Goal: Task Accomplishment & Management: Use online tool/utility

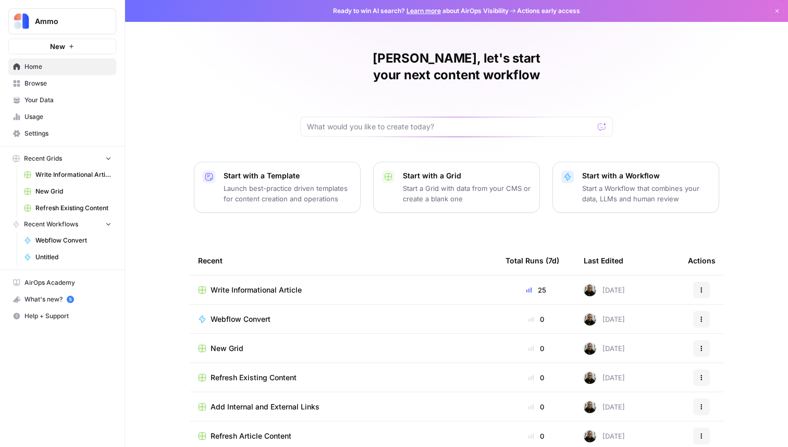
click at [297, 285] on span "Write Informational Article" at bounding box center [256, 290] width 91 height 10
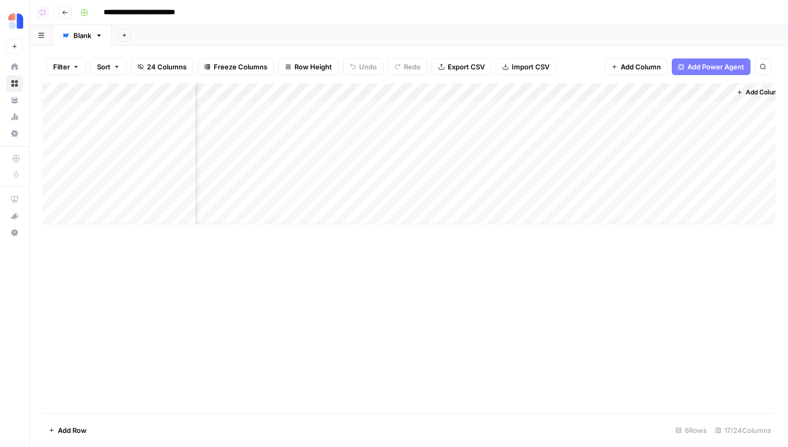
scroll to position [0, 1150]
click at [747, 94] on span "Add Column" at bounding box center [752, 92] width 37 height 9
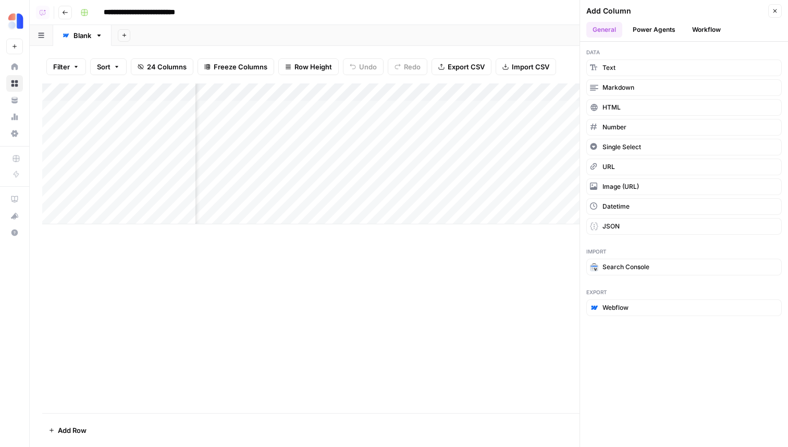
click at [64, 12] on icon "button" at bounding box center [65, 12] width 5 height 4
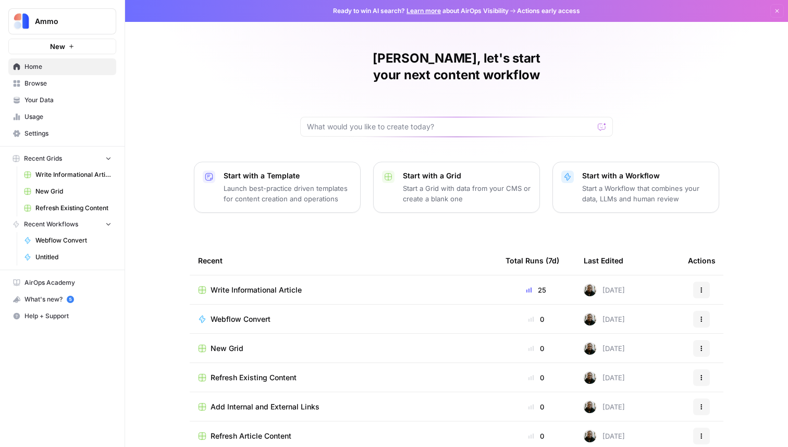
click at [46, 92] on link "Your Data" at bounding box center [62, 100] width 108 height 17
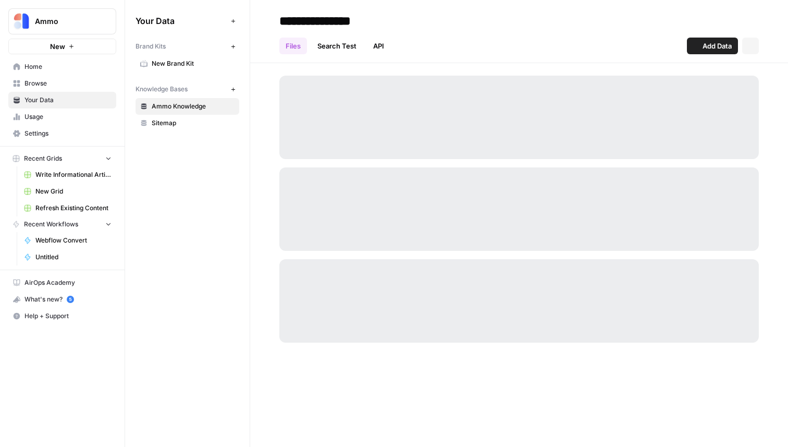
click at [48, 87] on span "Browse" at bounding box center [68, 83] width 87 height 9
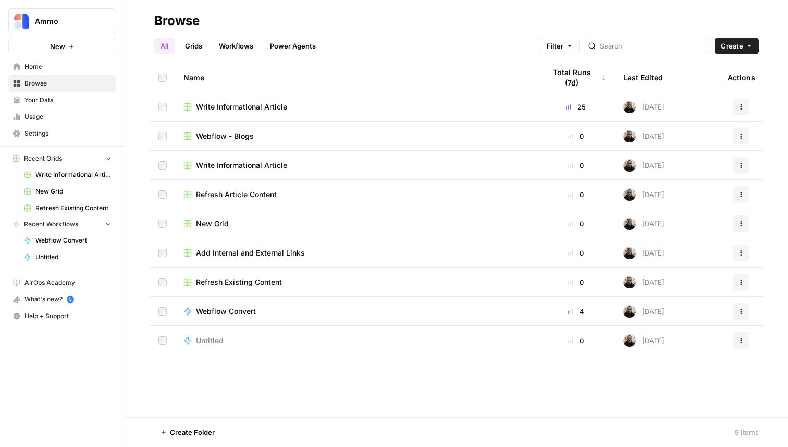
click at [236, 51] on link "Workflows" at bounding box center [236, 46] width 47 height 17
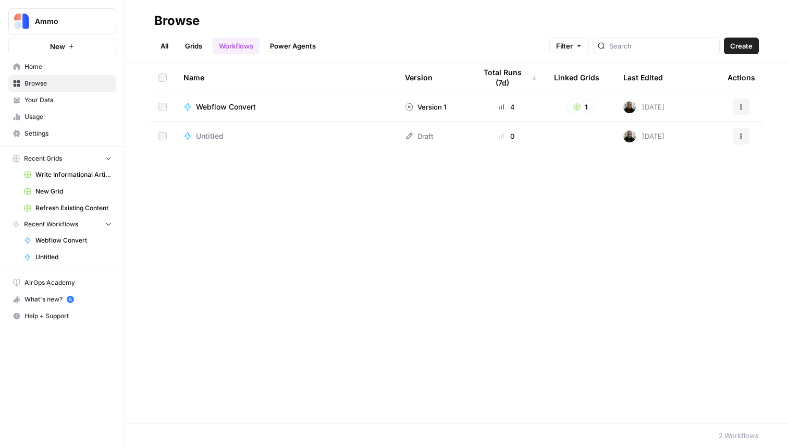
click at [754, 42] on button "Create" at bounding box center [741, 46] width 35 height 17
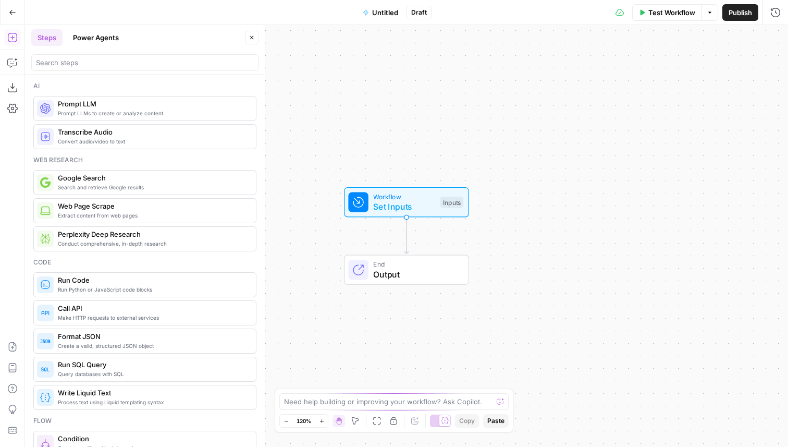
click at [22, 89] on div "Add Steps Copilot Download as JSON Settings Import JSON AirOps Academy Help Giv…" at bounding box center [12, 236] width 25 height 422
click at [11, 89] on icon "button" at bounding box center [12, 87] width 10 height 10
click at [20, 343] on button "Import JSON" at bounding box center [12, 346] width 17 height 17
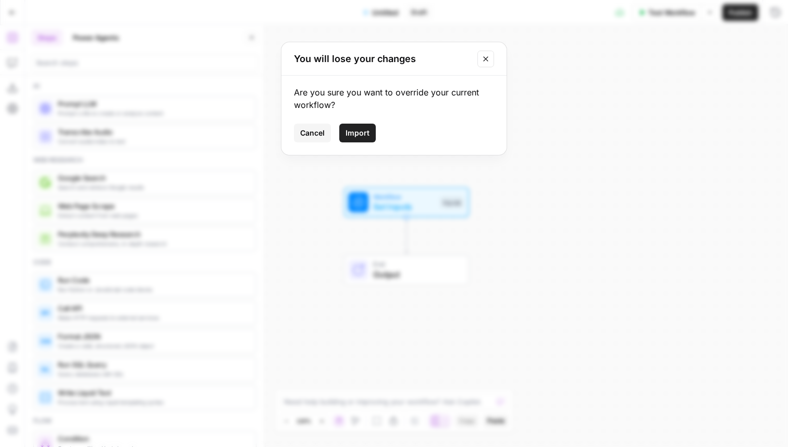
click at [358, 130] on span "Import" at bounding box center [358, 133] width 24 height 10
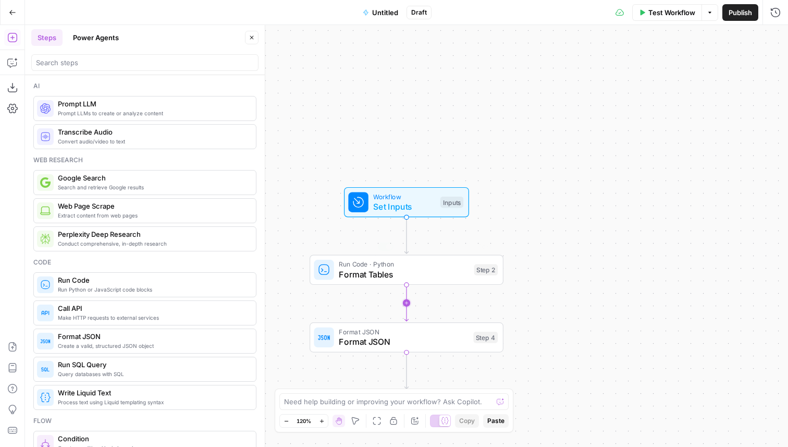
click at [366, 270] on span "Format Tables" at bounding box center [404, 274] width 130 height 13
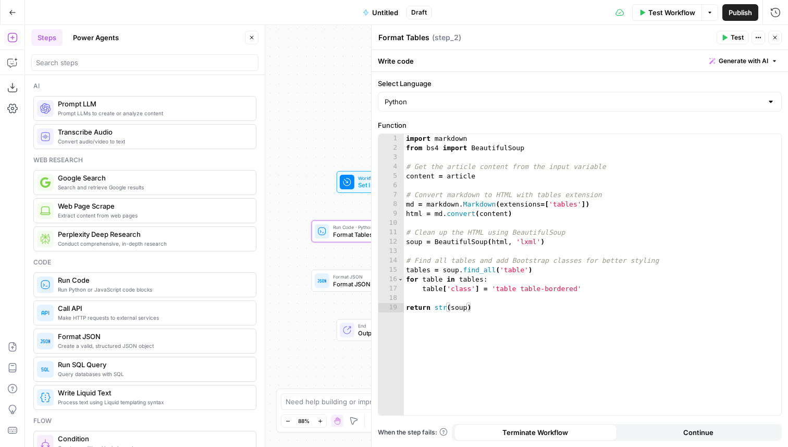
click at [362, 178] on span "Workflow" at bounding box center [380, 177] width 45 height 7
click at [359, 188] on span "Set Inputs" at bounding box center [380, 185] width 45 height 9
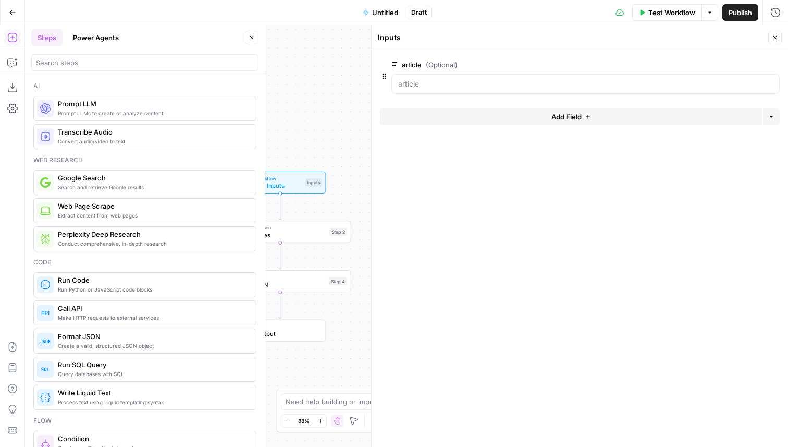
click at [777, 40] on button "Close" at bounding box center [776, 38] width 14 height 14
click at [740, 15] on span "Publish" at bounding box center [740, 12] width 23 height 10
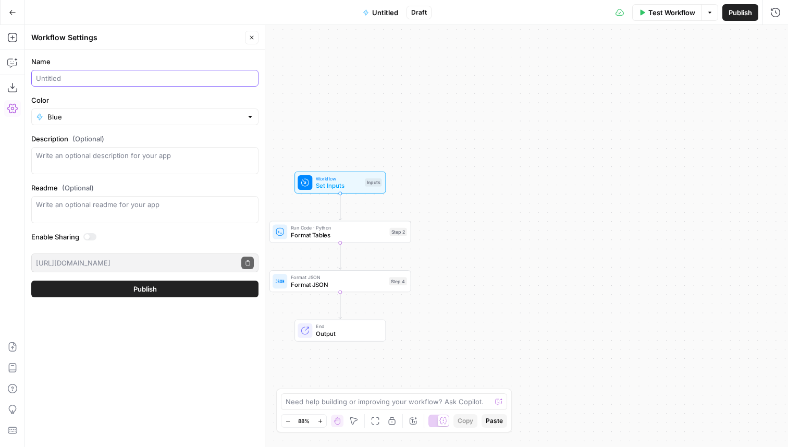
click at [126, 82] on input "Name" at bounding box center [145, 78] width 218 height 10
type input "t"
type input "HTML updated converter"
click at [168, 294] on button "Publish" at bounding box center [144, 289] width 227 height 17
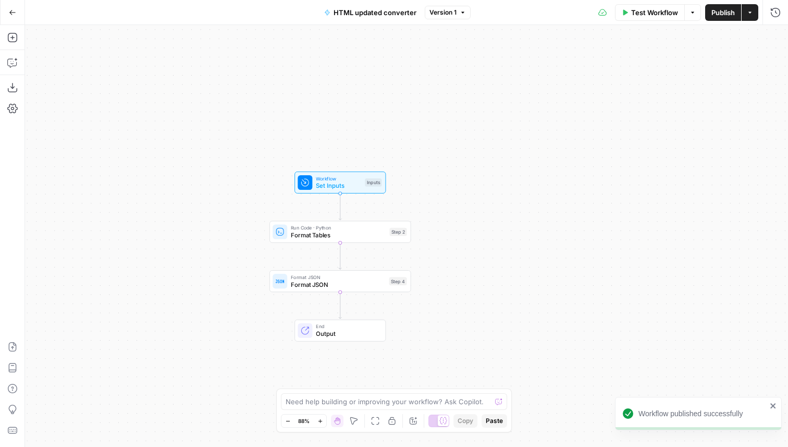
click at [13, 9] on icon "button" at bounding box center [12, 12] width 7 height 7
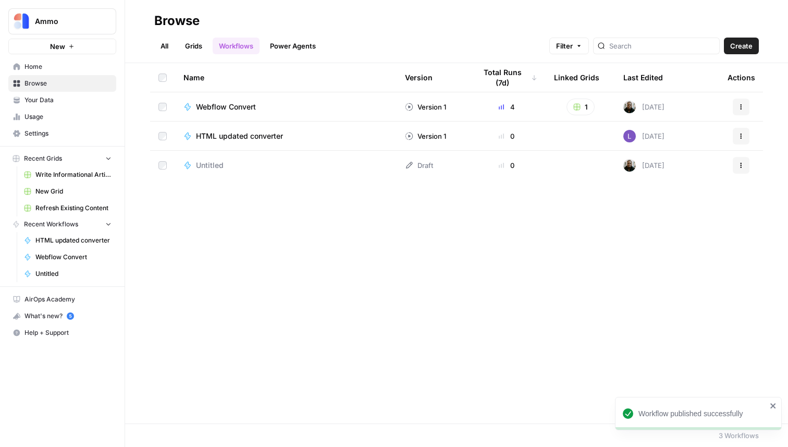
click at [203, 47] on link "Grids" at bounding box center [194, 46] width 30 height 17
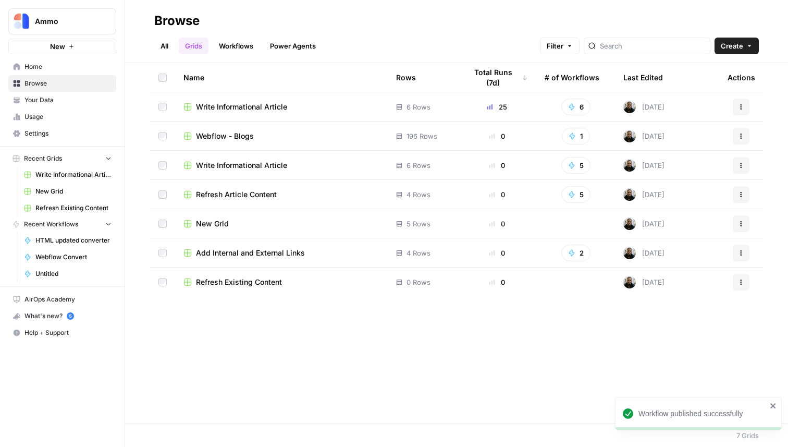
click at [226, 101] on td "Write Informational Article" at bounding box center [281, 106] width 213 height 29
click at [236, 103] on span "Write Informational Article" at bounding box center [241, 107] width 91 height 10
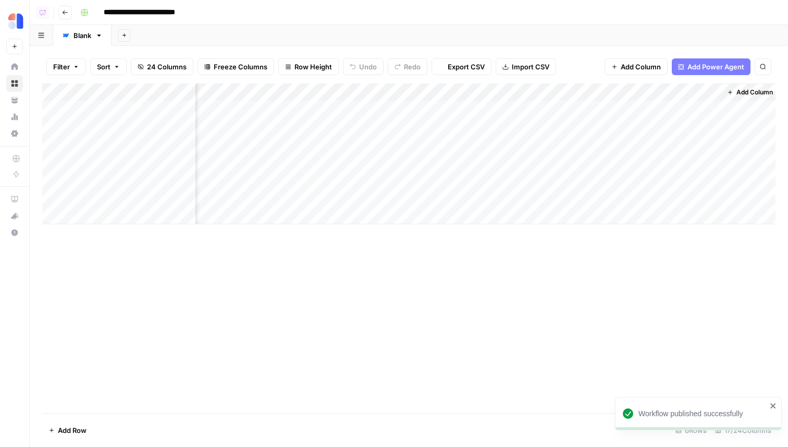
scroll to position [0, 1150]
click at [763, 94] on span "Add Column" at bounding box center [752, 92] width 37 height 9
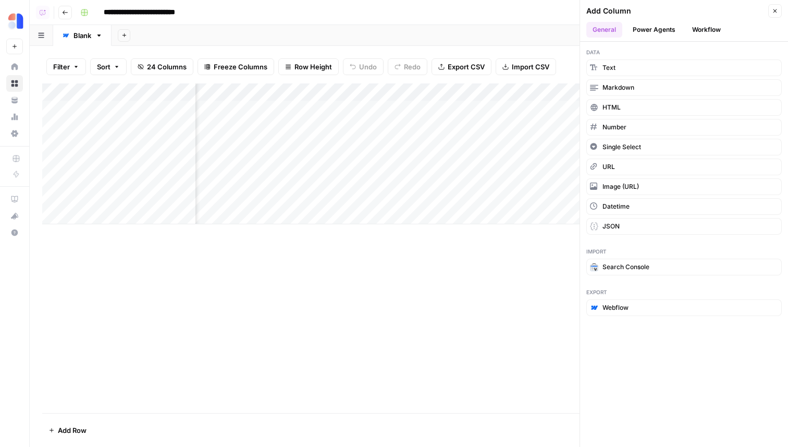
click at [703, 35] on button "Workflow" at bounding box center [706, 30] width 41 height 16
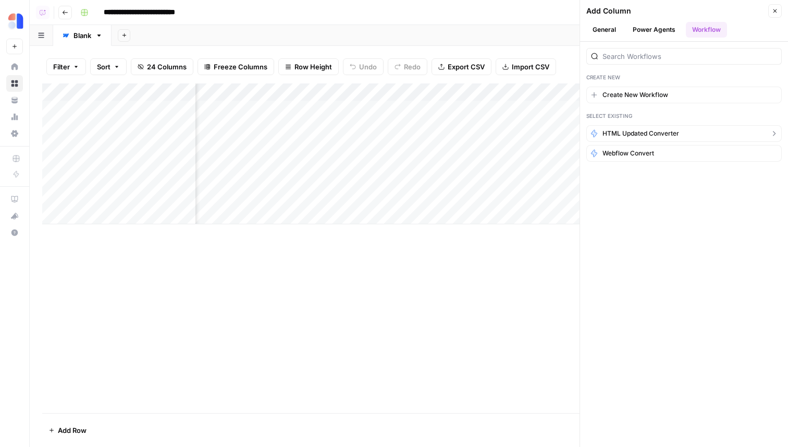
click at [675, 133] on span "HTML updated converter" at bounding box center [641, 133] width 77 height 9
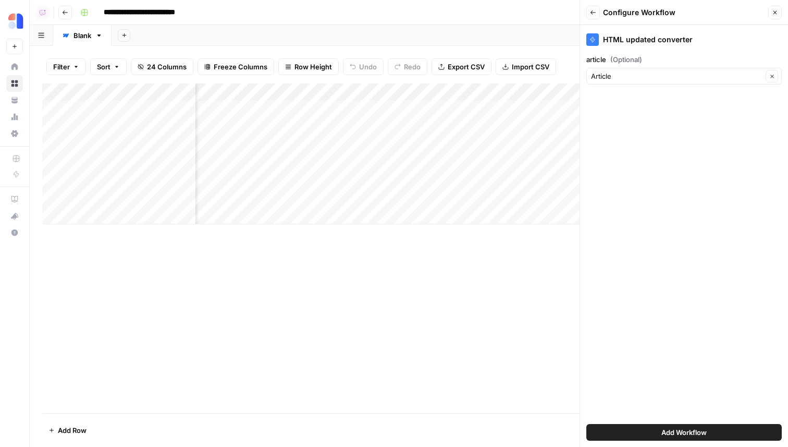
click at [678, 431] on span "Add Workflow" at bounding box center [684, 432] width 45 height 10
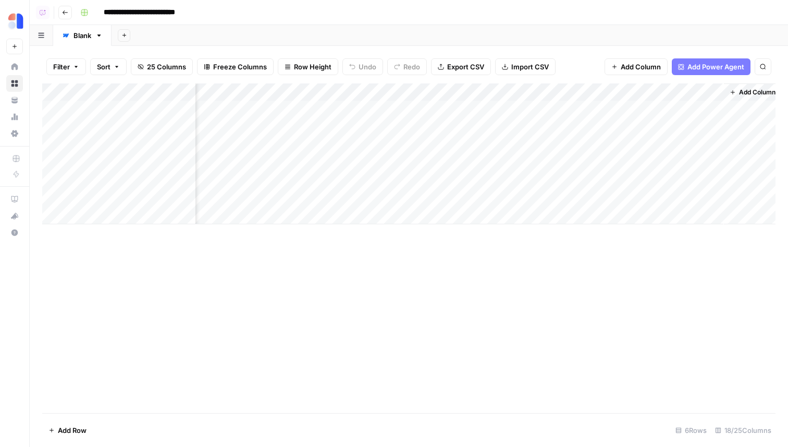
scroll to position [0, 1244]
drag, startPoint x: 668, startPoint y: 97, endPoint x: 454, endPoint y: 91, distance: 213.9
click at [454, 91] on div "Add Column" at bounding box center [409, 153] width 734 height 141
click at [509, 90] on div "Add Column" at bounding box center [409, 153] width 734 height 141
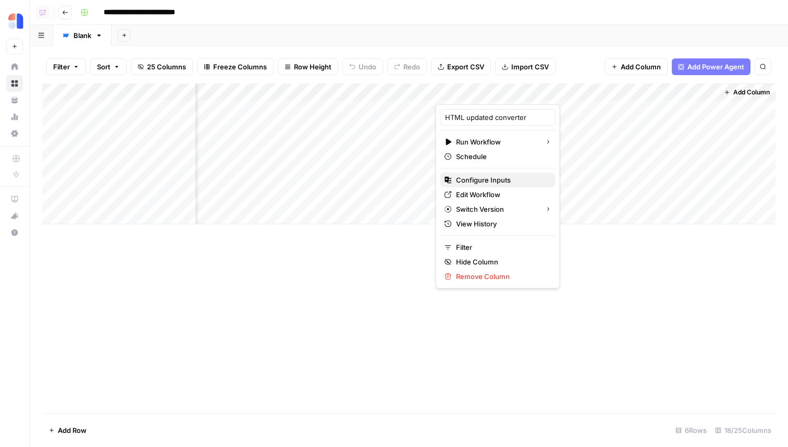
click at [506, 177] on span "Configure Inputs" at bounding box center [501, 180] width 91 height 10
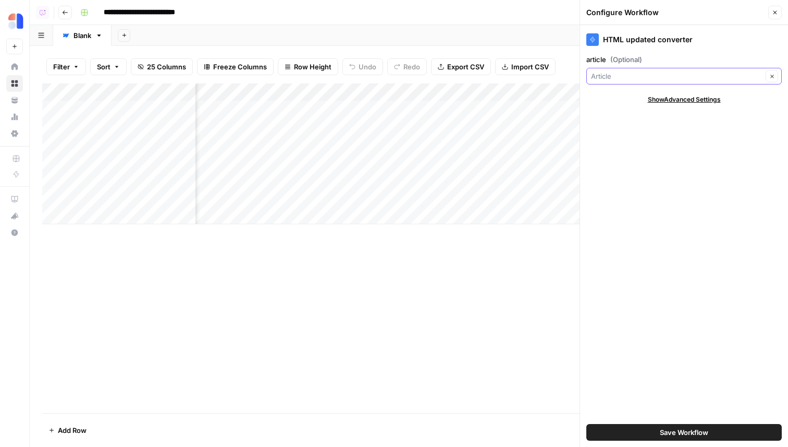
click at [620, 80] on input "article (Optional)" at bounding box center [677, 76] width 172 height 10
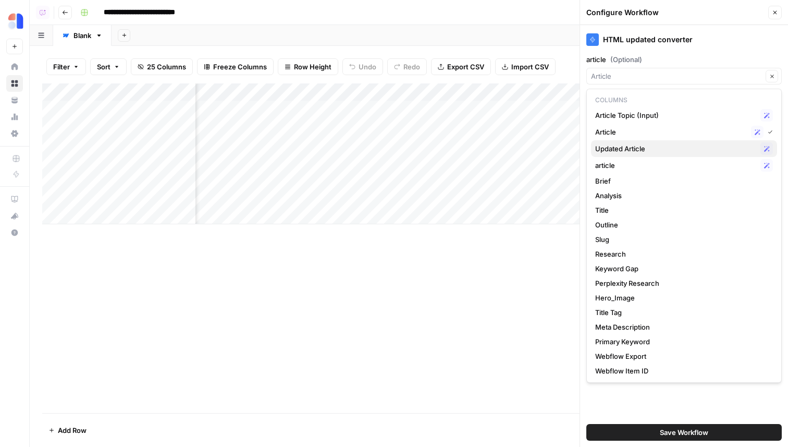
click at [646, 146] on span "Updated Article" at bounding box center [676, 148] width 161 height 10
type input "Updated Article"
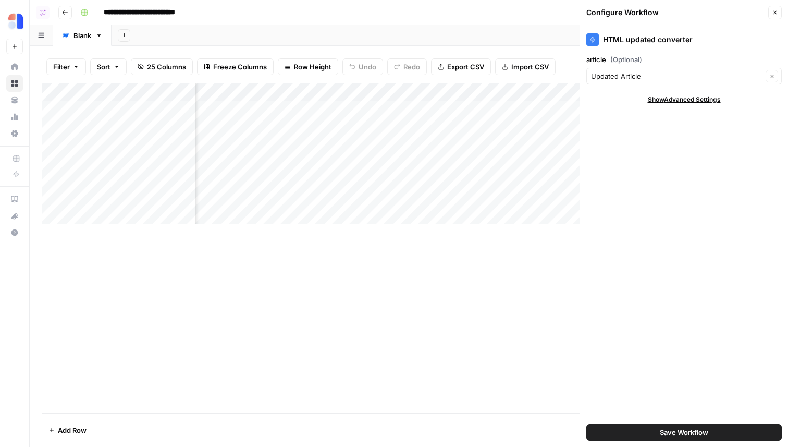
click at [698, 435] on span "Save Workflow" at bounding box center [684, 432] width 48 height 10
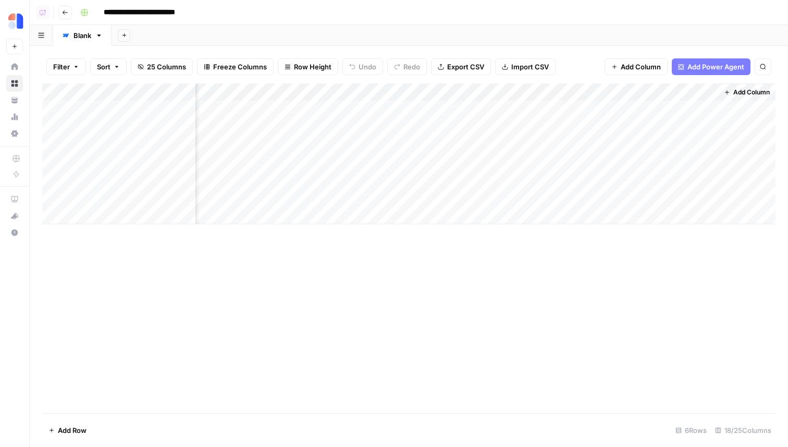
click at [485, 125] on div "Add Column" at bounding box center [409, 153] width 734 height 141
click at [622, 88] on div "Add Column" at bounding box center [409, 153] width 734 height 141
click at [615, 92] on div "Add Column" at bounding box center [409, 153] width 734 height 141
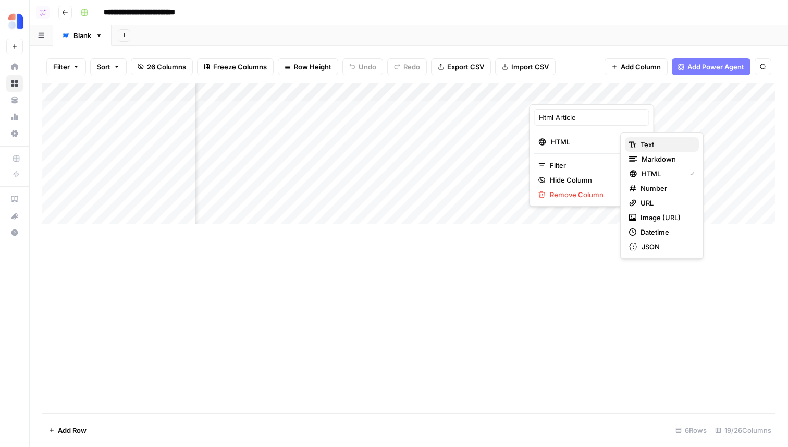
click at [640, 142] on div "Text" at bounding box center [662, 144] width 66 height 10
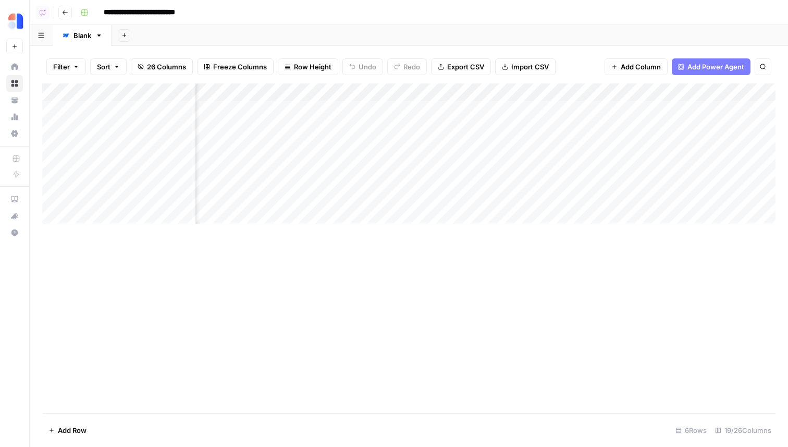
click at [609, 123] on div "Add Column" at bounding box center [409, 153] width 734 height 141
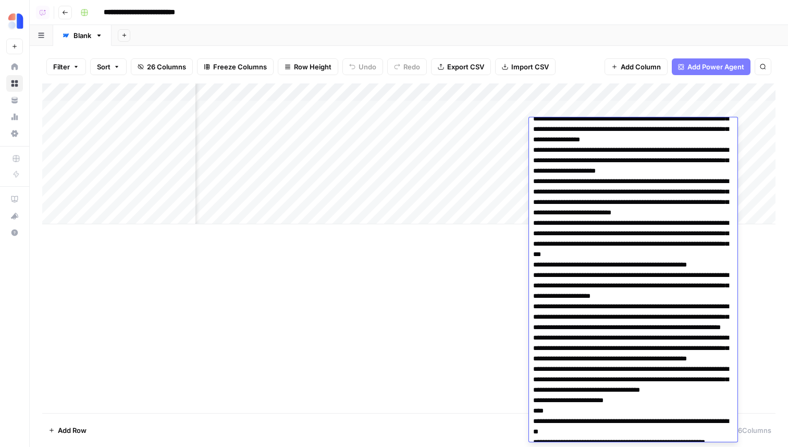
scroll to position [1769, 0]
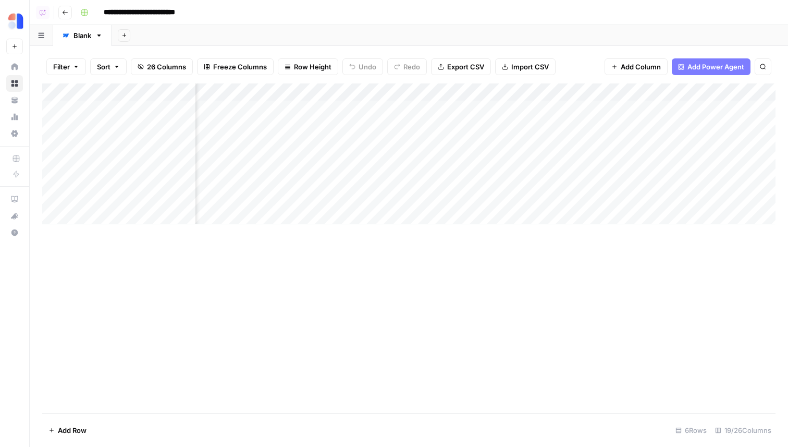
click at [599, 75] on div "Filter Sort 26 Columns Freeze Columns Row Height Undo Redo Export CSV Import CS…" at bounding box center [409, 66] width 734 height 33
click at [575, 93] on div "Add Column" at bounding box center [409, 153] width 734 height 141
click at [413, 306] on div "Add Column" at bounding box center [409, 248] width 734 height 330
click at [550, 384] on div "Add Column" at bounding box center [409, 248] width 734 height 330
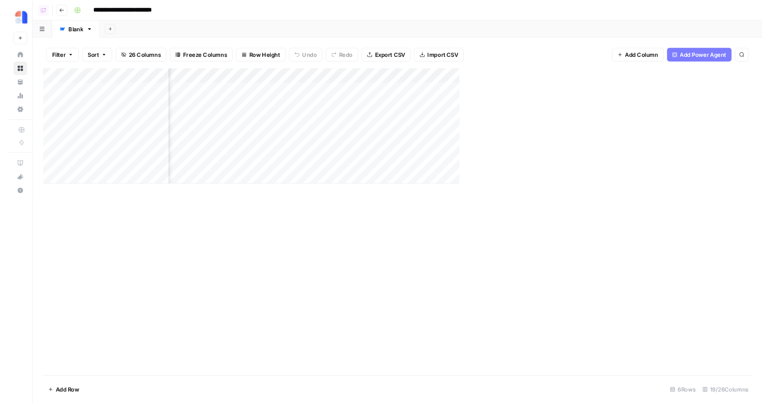
scroll to position [0, 1204]
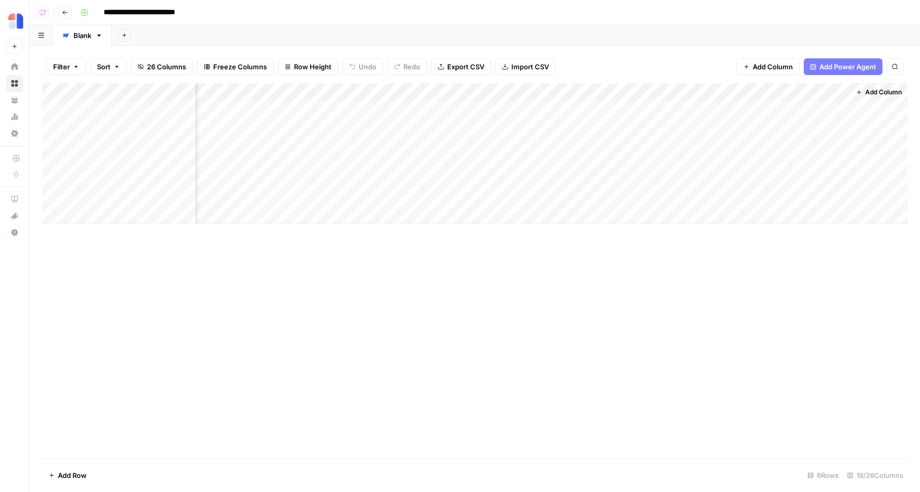
click at [517, 90] on div "Add Column" at bounding box center [475, 153] width 866 height 141
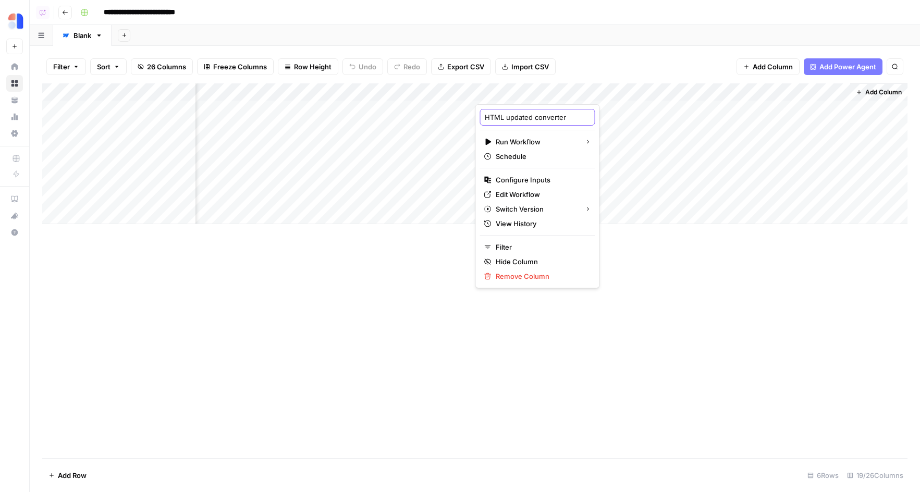
click at [530, 118] on input "HTML updated converter" at bounding box center [538, 117] width 106 height 10
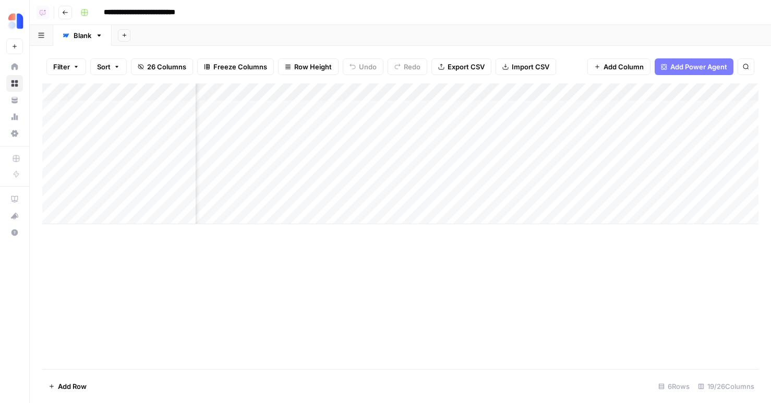
scroll to position [0, 1235]
click at [494, 100] on div "Add Column" at bounding box center [400, 153] width 716 height 141
click at [494, 91] on div "Add Column" at bounding box center [400, 153] width 716 height 141
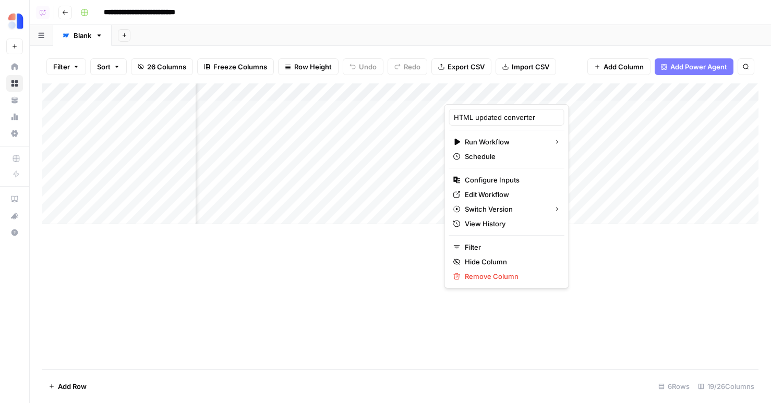
click at [494, 91] on div at bounding box center [491, 93] width 94 height 21
click at [503, 114] on input "HTML updated converter" at bounding box center [507, 117] width 106 height 10
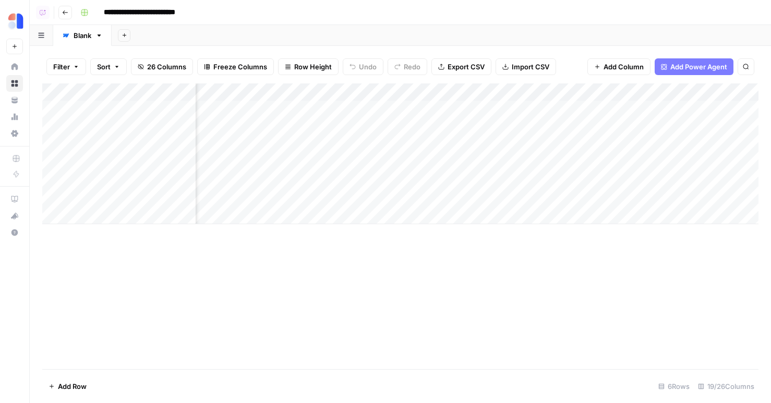
click at [516, 91] on div "Add Column" at bounding box center [400, 153] width 716 height 141
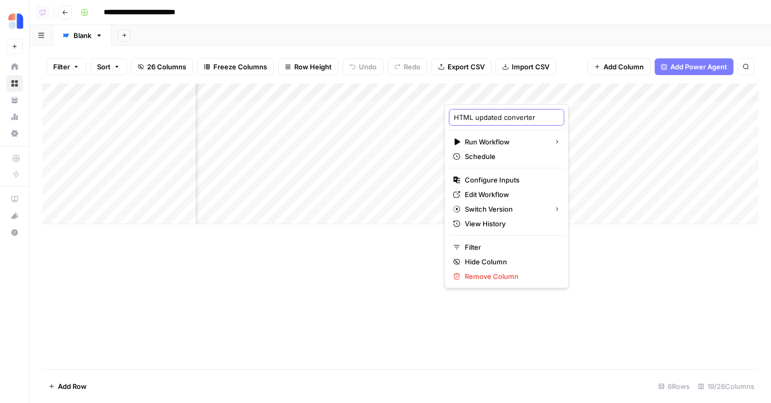
click at [508, 113] on input "HTML updated converter" at bounding box center [507, 117] width 106 height 10
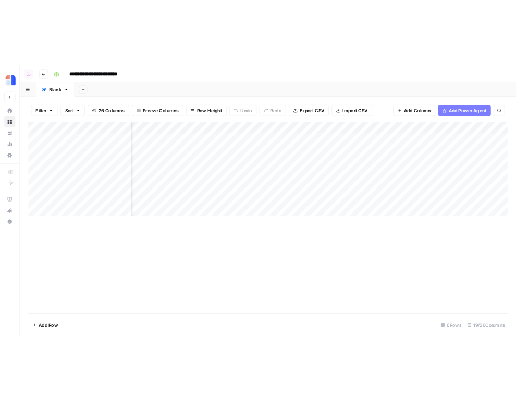
scroll to position [0, 1300]
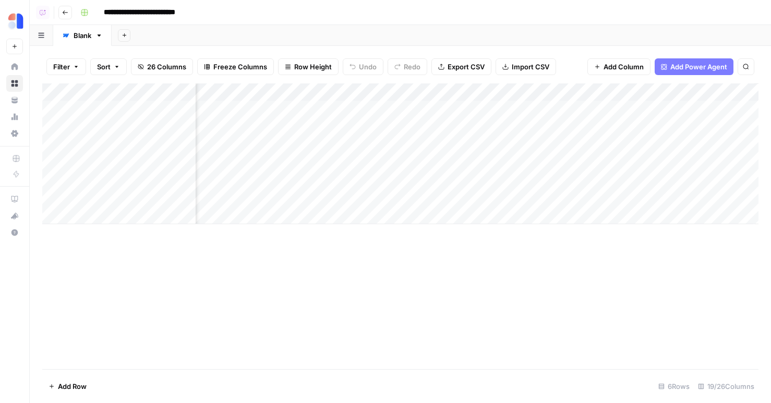
click at [530, 90] on div "Add Column" at bounding box center [400, 153] width 716 height 141
click at [530, 116] on input "Html Article" at bounding box center [536, 117] width 106 height 10
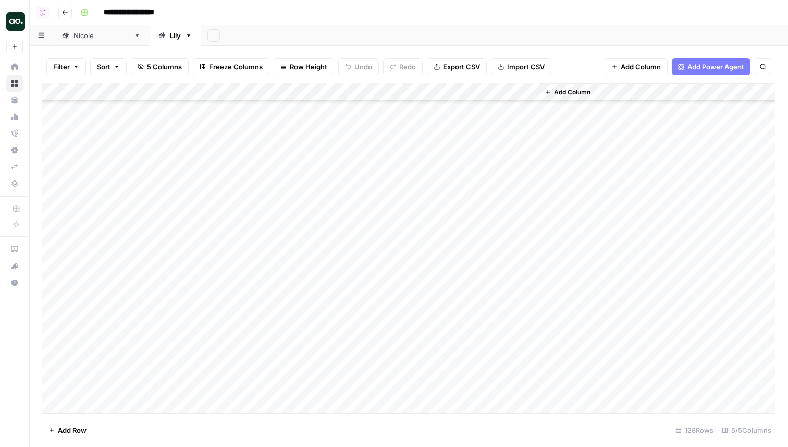
scroll to position [625, 0]
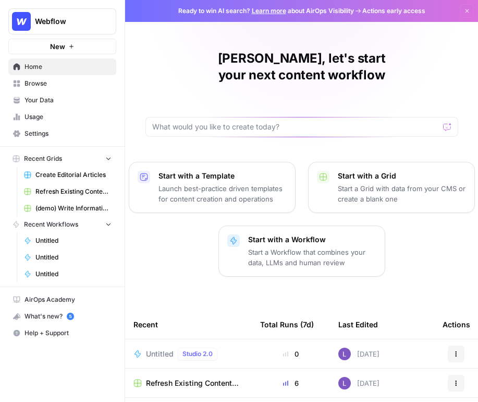
scroll to position [19, 0]
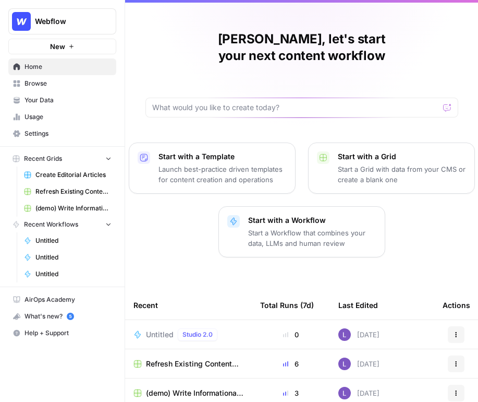
click at [68, 21] on span "Webflow" at bounding box center [66, 21] width 63 height 10
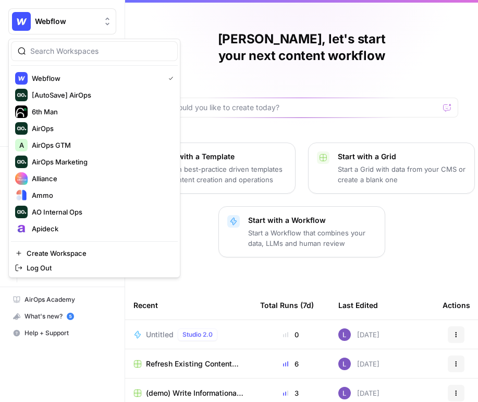
click at [82, 42] on div at bounding box center [94, 51] width 167 height 20
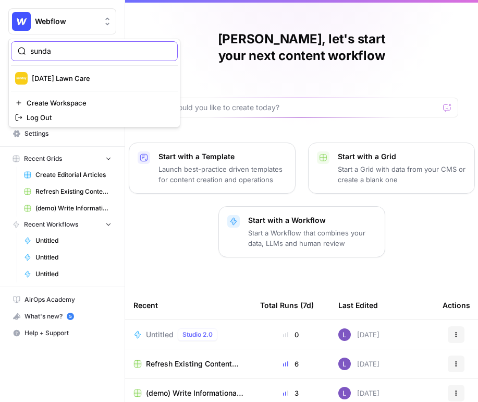
type input "sunda"
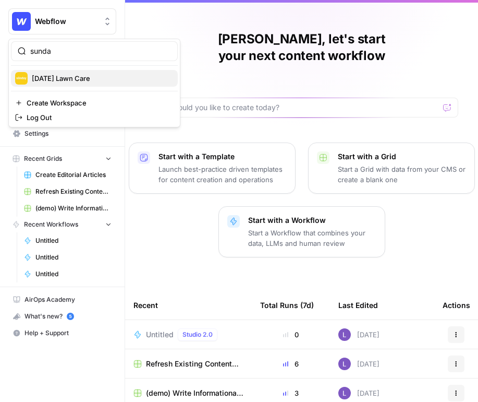
click at [76, 76] on span "Sunday Lawn Care" at bounding box center [101, 78] width 138 height 10
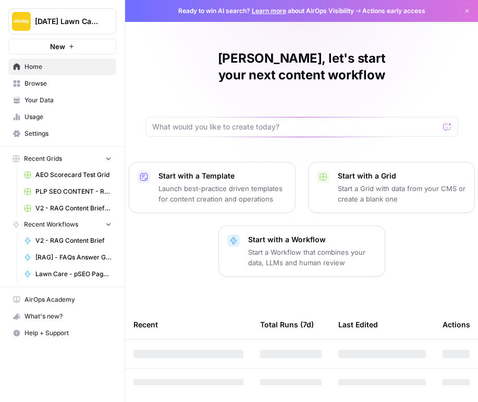
click at [58, 89] on link "Browse" at bounding box center [62, 83] width 108 height 17
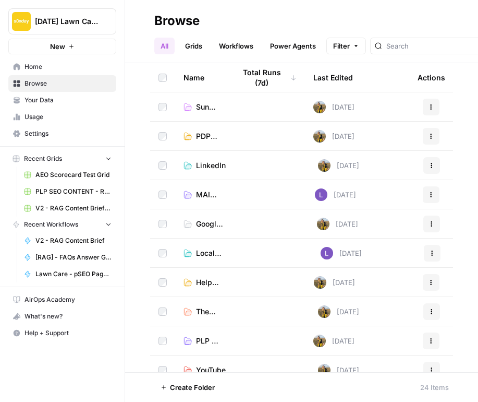
click at [90, 173] on span "AEO Scorecard Test Grid" at bounding box center [73, 174] width 76 height 9
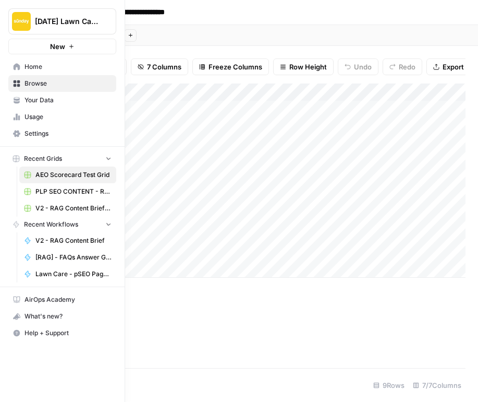
click at [26, 20] on img "Workspace: Sunday Lawn Care" at bounding box center [21, 21] width 19 height 19
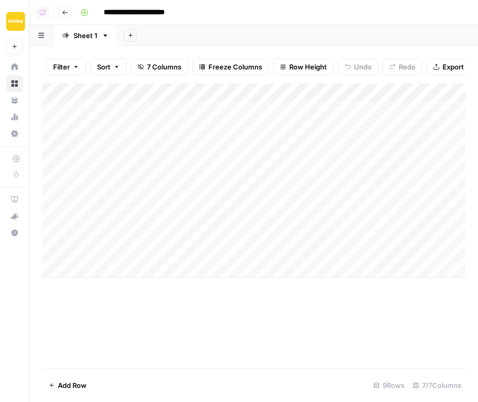
click at [291, 32] on div "Add Sheet" at bounding box center [298, 35] width 360 height 21
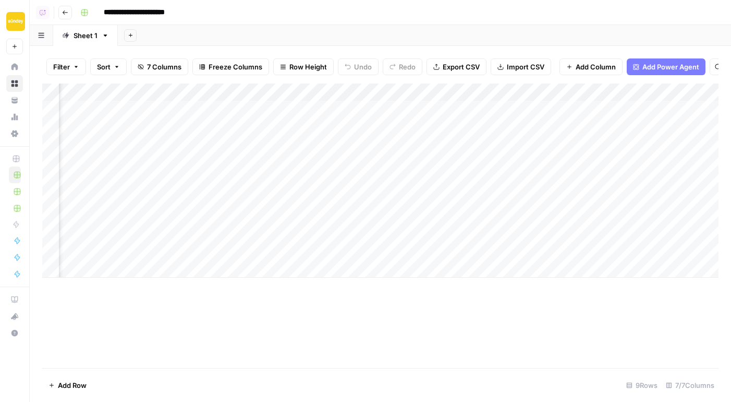
scroll to position [0, 298]
click at [66, 13] on icon "button" at bounding box center [65, 12] width 6 height 6
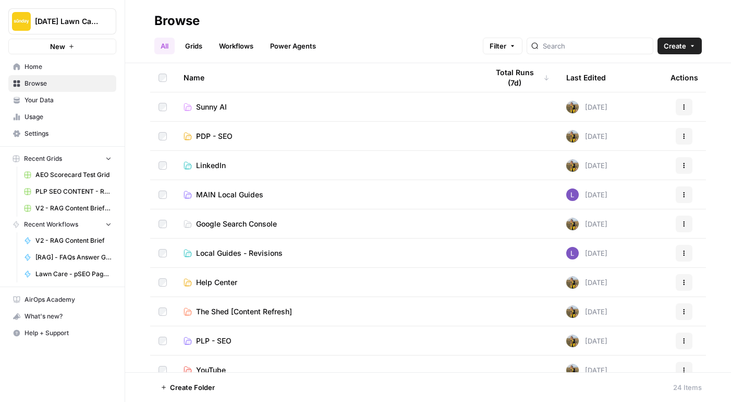
click at [37, 70] on span "Home" at bounding box center [68, 66] width 87 height 9
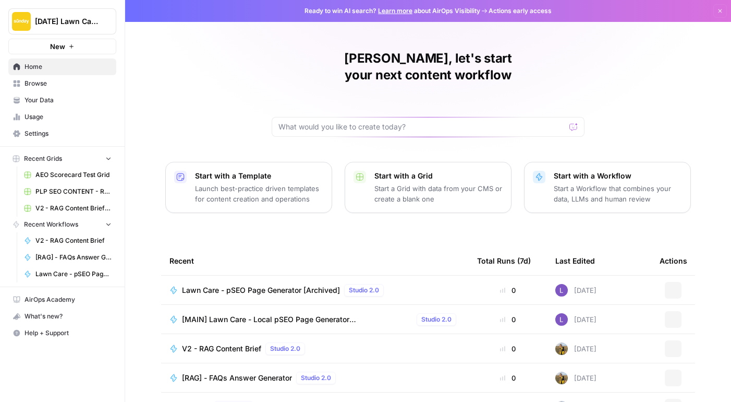
click at [57, 81] on span "Browse" at bounding box center [68, 83] width 87 height 9
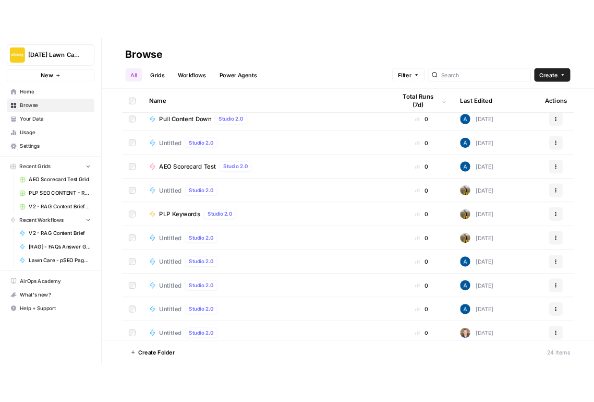
scroll to position [421, 0]
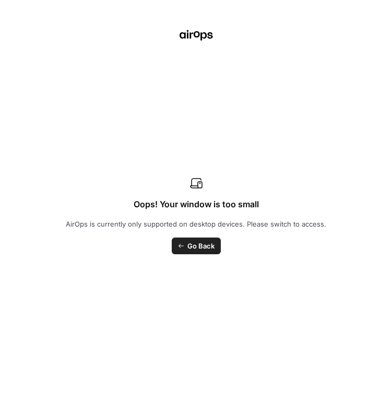
click at [196, 244] on span "Go Back" at bounding box center [200, 245] width 27 height 10
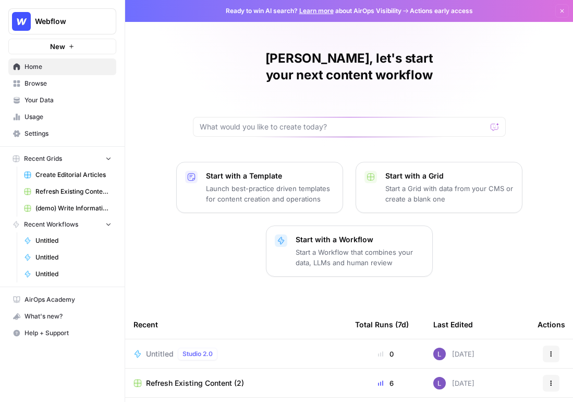
scroll to position [27, 0]
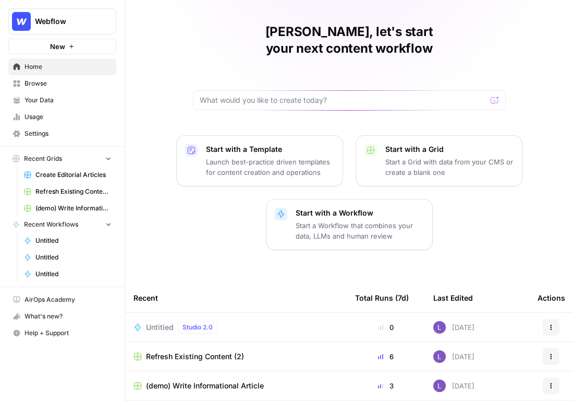
click at [64, 101] on span "Your Data" at bounding box center [68, 99] width 87 height 9
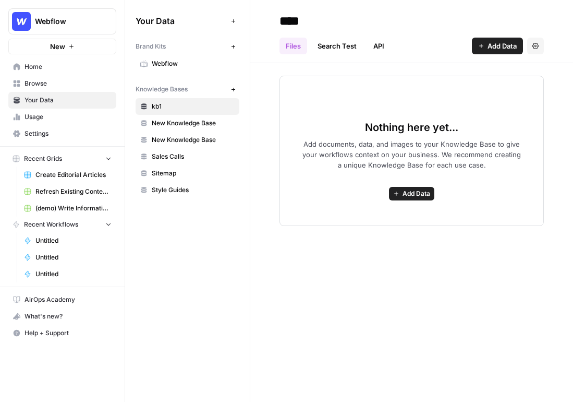
click at [52, 89] on link "Browse" at bounding box center [62, 83] width 108 height 17
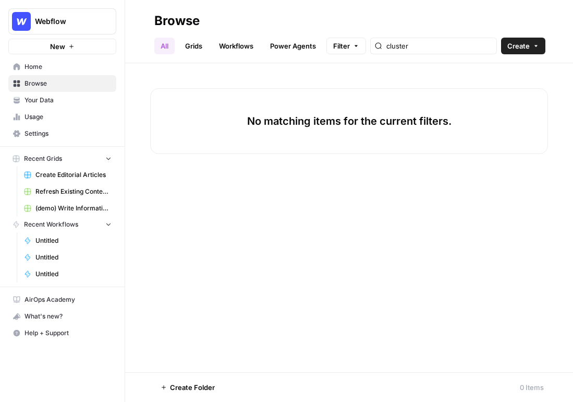
click at [199, 41] on link "Grids" at bounding box center [194, 46] width 30 height 17
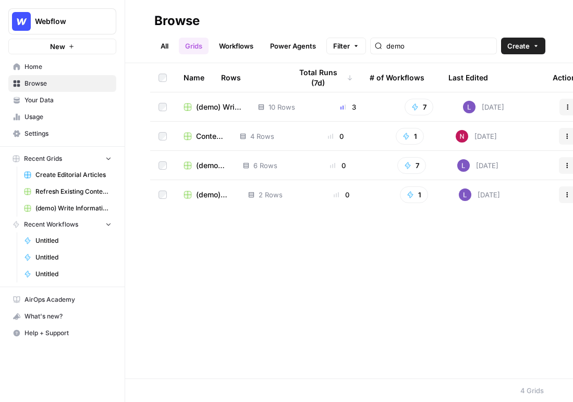
click at [212, 195] on span "(demo) Generate AEO Scorecard" at bounding box center [213, 194] width 35 height 10
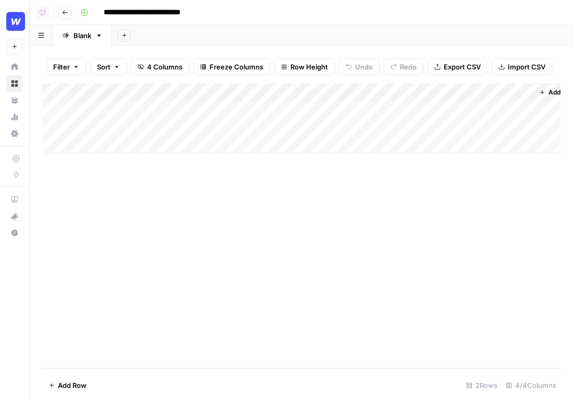
scroll to position [0, 31]
click at [491, 108] on div "Add Column" at bounding box center [301, 118] width 518 height 70
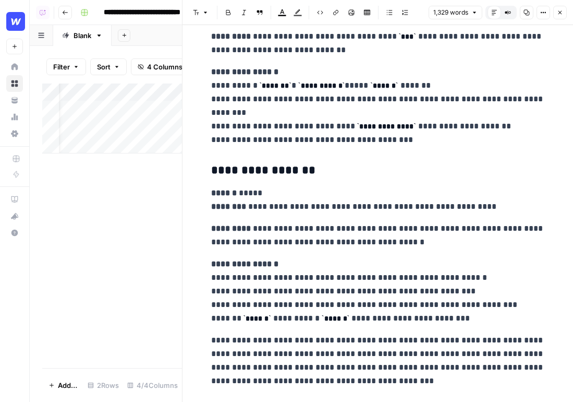
scroll to position [3117, 0]
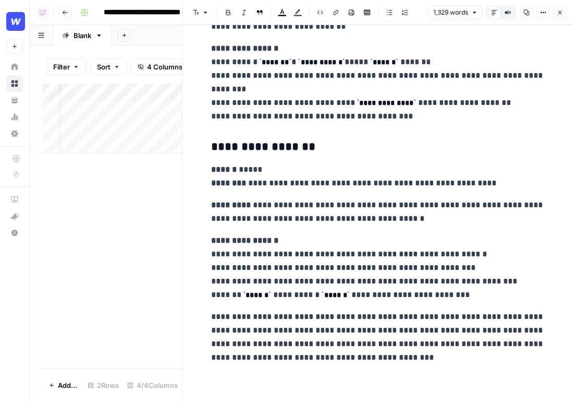
click at [563, 11] on icon "button" at bounding box center [560, 12] width 6 height 6
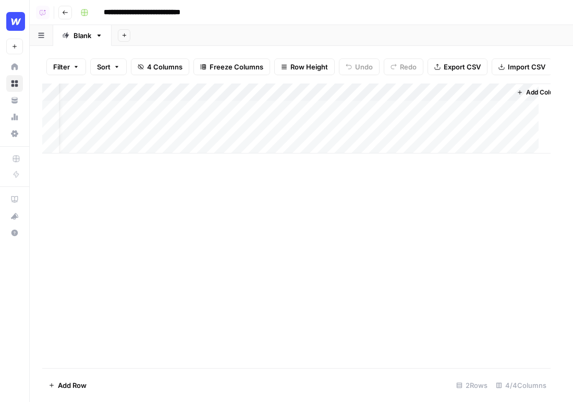
scroll to position [0, 18]
click at [375, 110] on div "Add Column" at bounding box center [301, 118] width 518 height 70
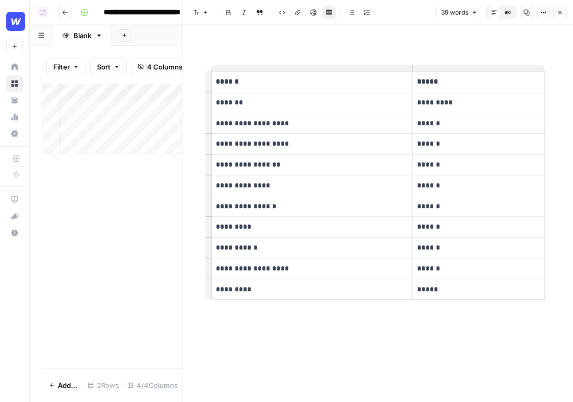
click at [562, 19] on header "Font style Bold Italic Block quote Code block Link Image Insert Table Bulleted …" at bounding box center [378, 12] width 391 height 25
click at [557, 10] on icon "button" at bounding box center [560, 12] width 6 height 6
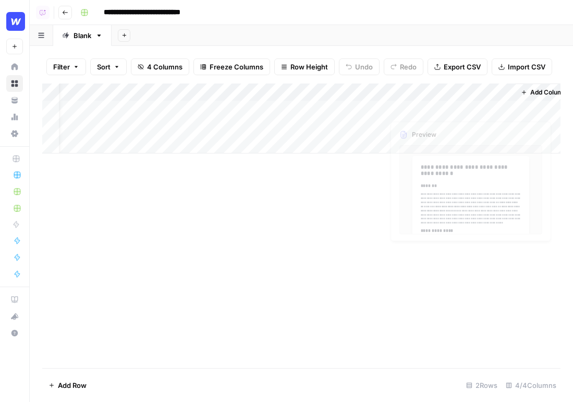
click at [548, 91] on span "Add Column" at bounding box center [548, 92] width 37 height 9
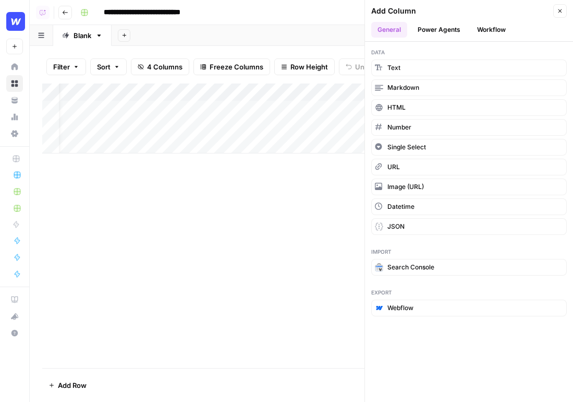
click at [443, 34] on button "Power Agents" at bounding box center [438, 30] width 55 height 16
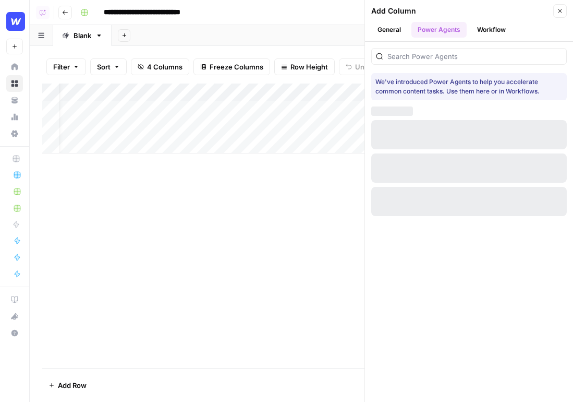
click at [469, 50] on div at bounding box center [469, 56] width 196 height 17
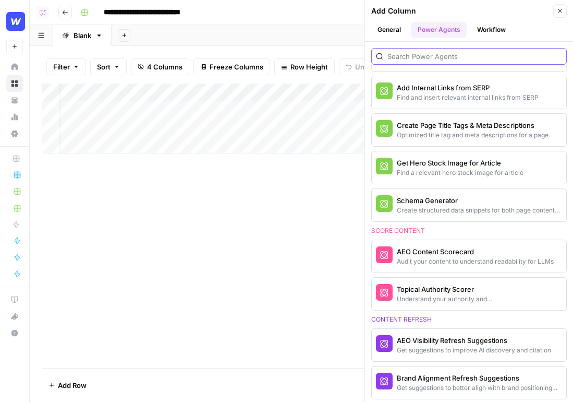
scroll to position [330, 0]
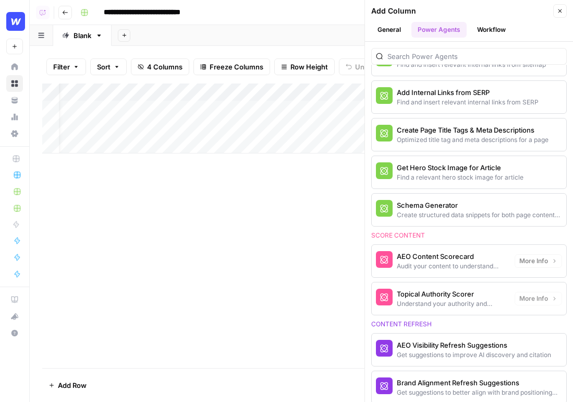
click at [446, 298] on div "Topical Authority Scorer" at bounding box center [452, 293] width 110 height 10
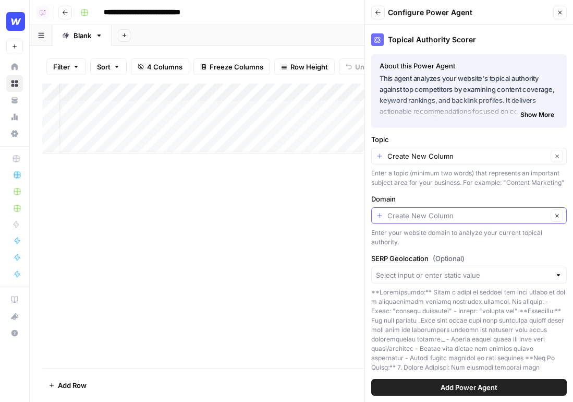
click at [426, 214] on input "Domain" at bounding box center [467, 215] width 160 height 10
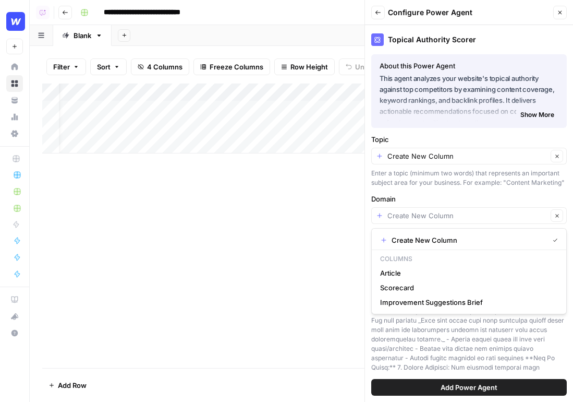
type input "Create New Column"
drag, startPoint x: 224, startPoint y: 230, endPoint x: 217, endPoint y: 232, distance: 7.5
click at [217, 232] on div "Add Column" at bounding box center [301, 225] width 518 height 284
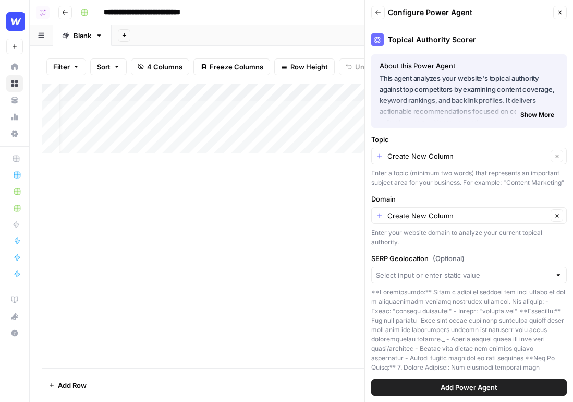
click at [67, 10] on icon "button" at bounding box center [65, 12] width 6 height 6
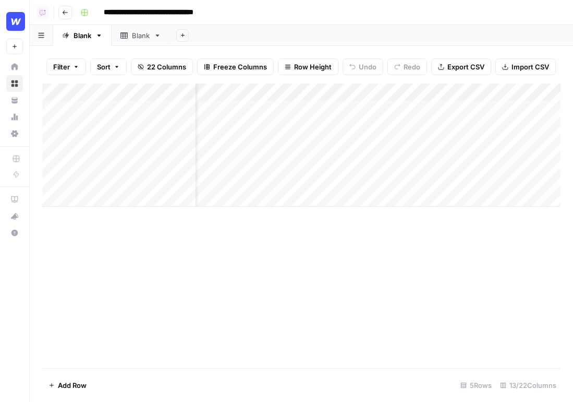
scroll to position [0, 86]
click at [492, 90] on div "Add Column" at bounding box center [301, 144] width 518 height 123
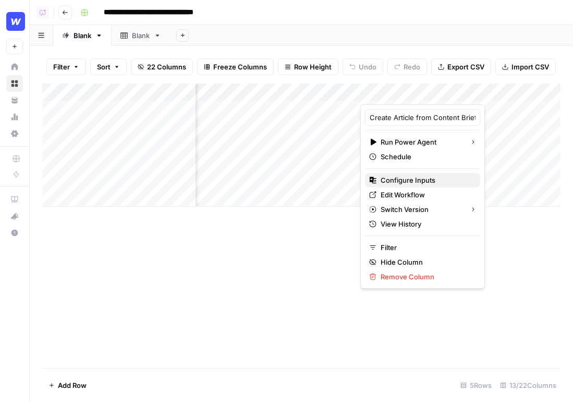
click at [427, 180] on span "Configure Inputs" at bounding box center [426, 180] width 91 height 10
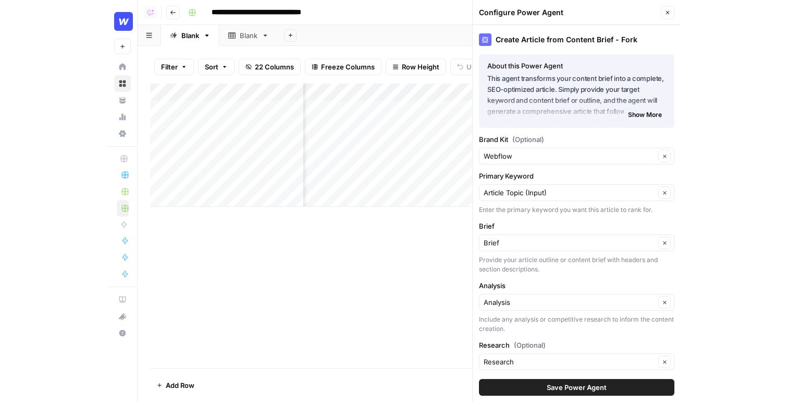
scroll to position [0, 0]
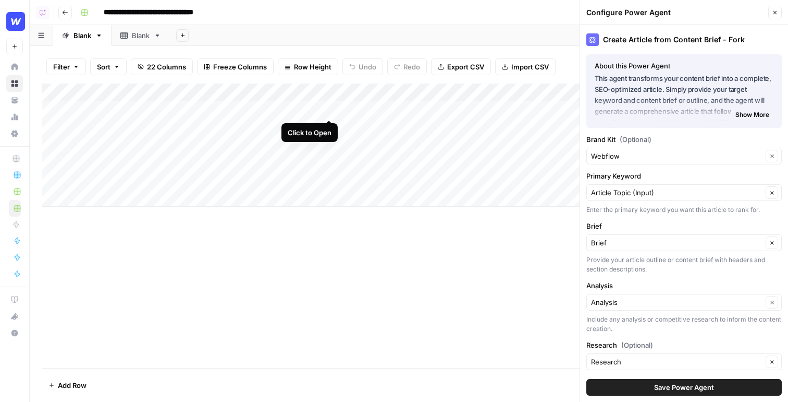
drag, startPoint x: 329, startPoint y: 108, endPoint x: 325, endPoint y: 103, distance: 6.4
click at [325, 104] on div "Add Column" at bounding box center [409, 144] width 734 height 123
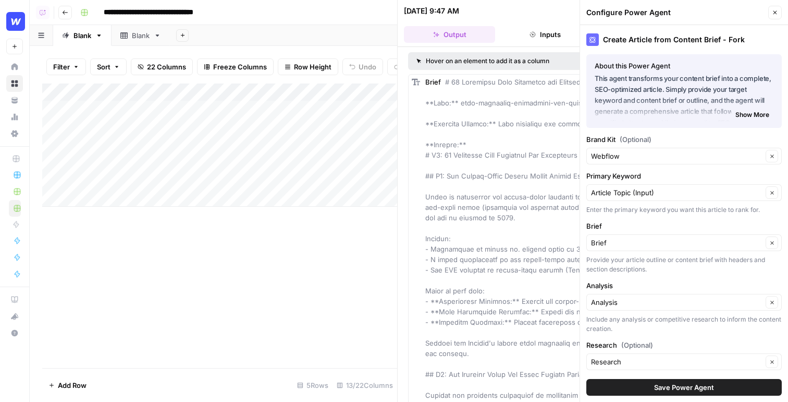
click at [170, 63] on span "22 Columns" at bounding box center [166, 67] width 39 height 10
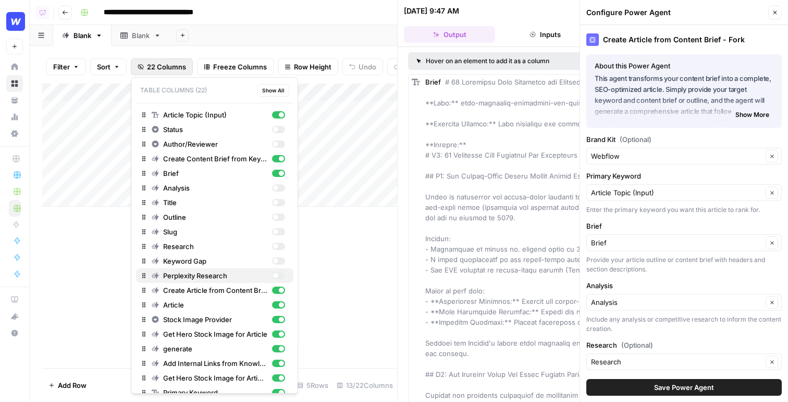
click at [281, 272] on div "button" at bounding box center [278, 275] width 13 height 7
click at [282, 248] on div "button" at bounding box center [278, 245] width 13 height 7
click at [344, 263] on div "Add Column" at bounding box center [219, 225] width 355 height 284
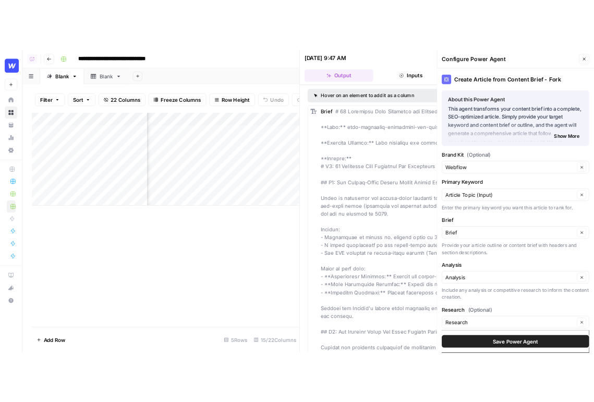
scroll to position [0, 245]
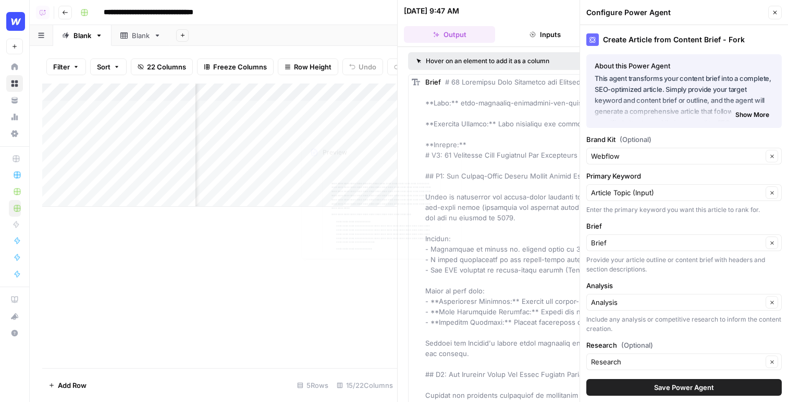
click at [272, 106] on div "Add Column" at bounding box center [219, 144] width 355 height 123
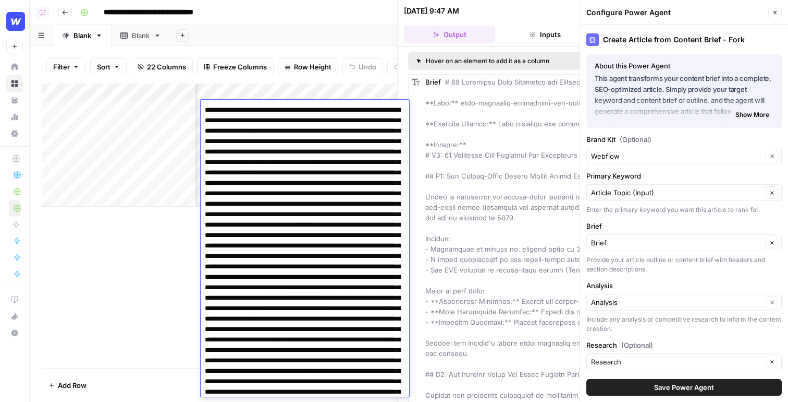
click at [353, 89] on div "Add Column" at bounding box center [219, 144] width 355 height 123
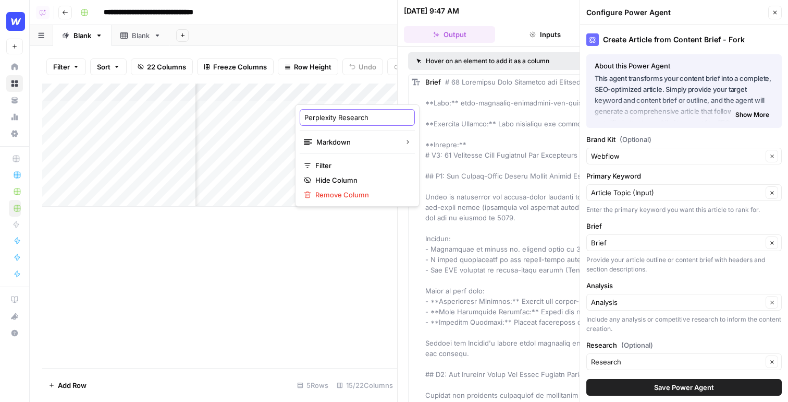
click at [353, 114] on input "Perplexity Research" at bounding box center [358, 117] width 106 height 10
click at [301, 262] on div "Add Column" at bounding box center [219, 225] width 355 height 284
click at [376, 107] on div "Add Column" at bounding box center [219, 144] width 355 height 123
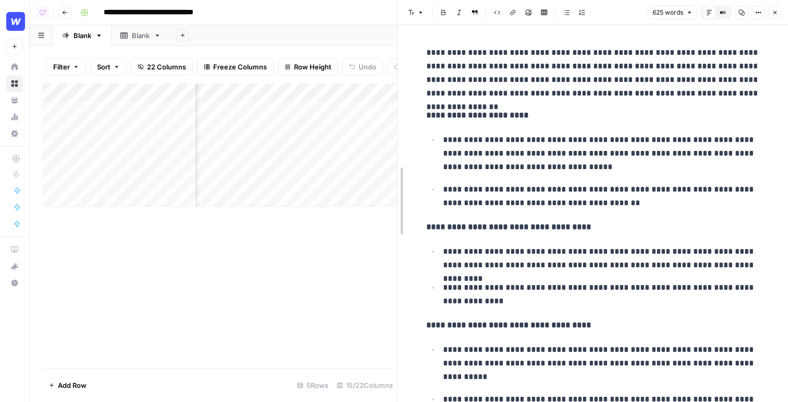
drag, startPoint x: 399, startPoint y: 139, endPoint x: 244, endPoint y: 136, distance: 155.9
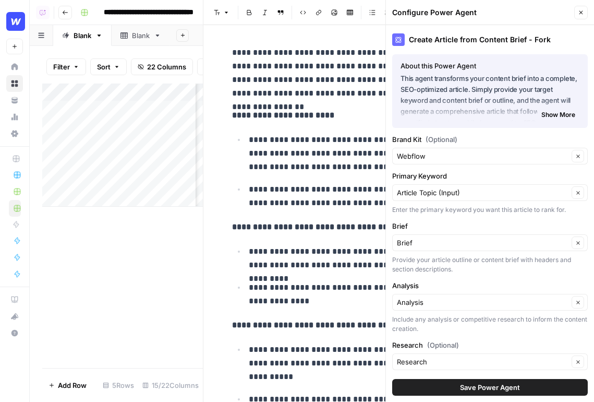
click at [573, 11] on icon "button" at bounding box center [581, 13] width 4 height 4
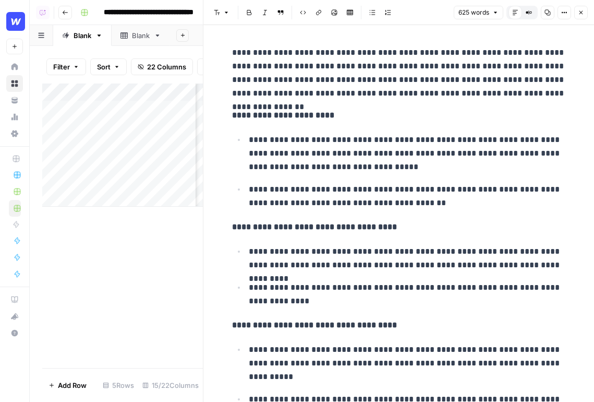
scroll to position [1, 0]
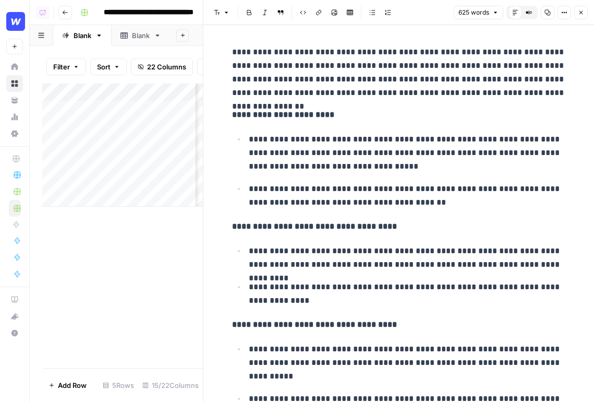
click at [573, 12] on button "Close" at bounding box center [581, 13] width 14 height 14
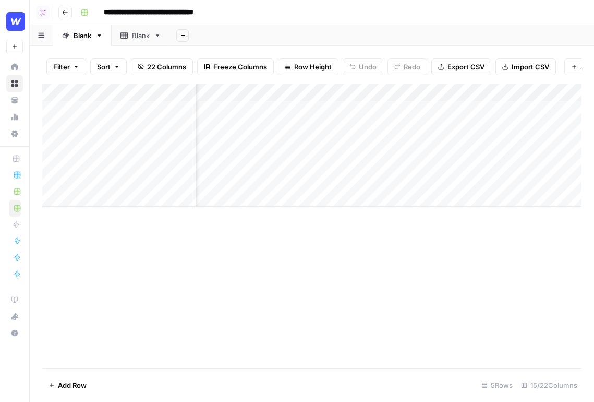
scroll to position [0, 88]
click at [414, 109] on div "Add Column" at bounding box center [311, 144] width 539 height 123
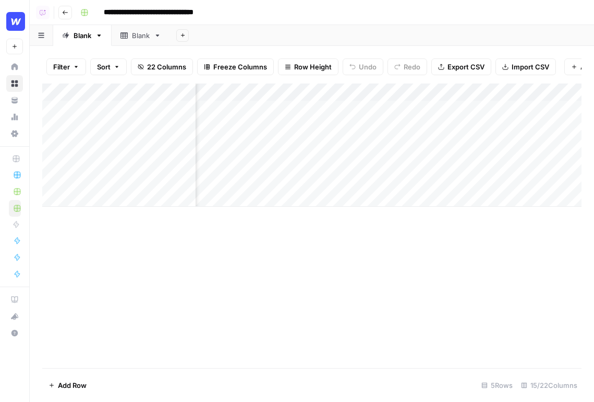
click at [294, 303] on div "Add Column" at bounding box center [311, 225] width 539 height 284
click at [406, 101] on div "Add Column" at bounding box center [311, 144] width 539 height 123
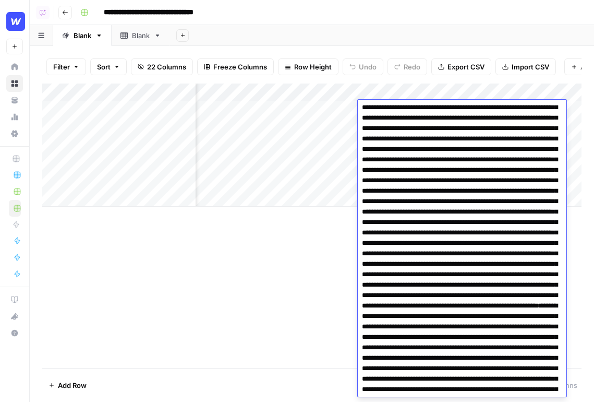
scroll to position [4430, 0]
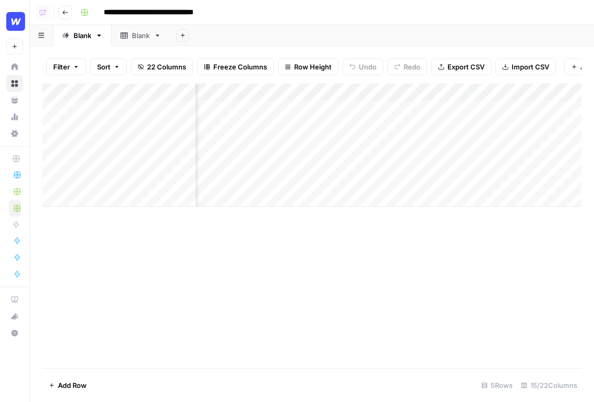
click at [443, 95] on div "Add Column" at bounding box center [311, 144] width 539 height 123
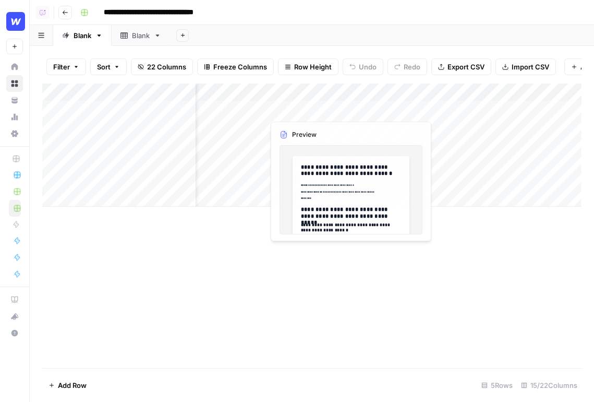
scroll to position [0, 0]
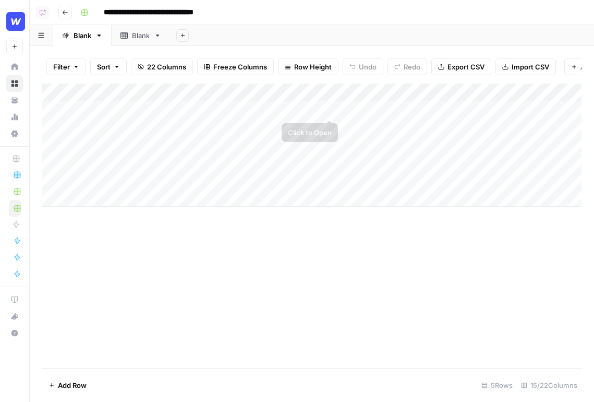
click at [332, 110] on div "Add Column" at bounding box center [311, 144] width 539 height 123
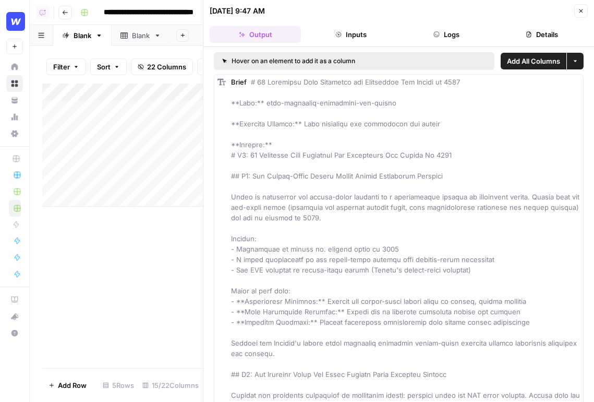
click at [573, 12] on button "Close" at bounding box center [581, 11] width 14 height 14
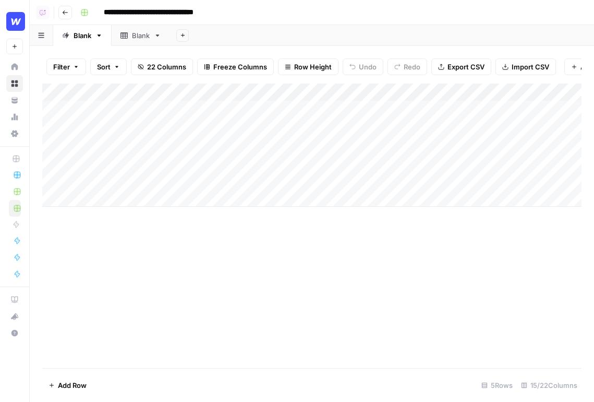
click at [332, 95] on div "Add Column" at bounding box center [311, 144] width 539 height 123
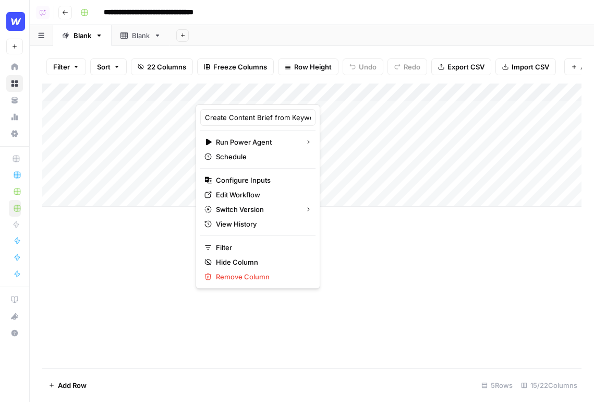
click at [119, 37] on link "Blank" at bounding box center [141, 35] width 58 height 21
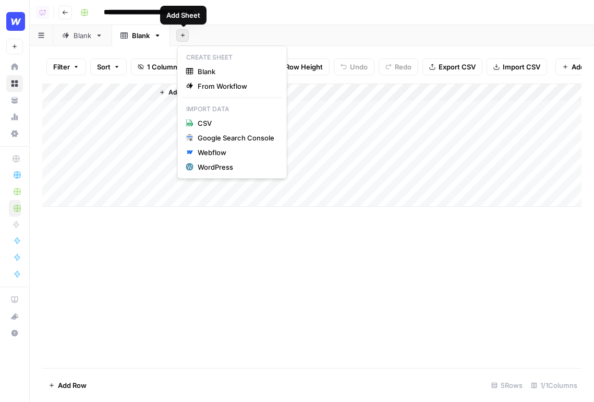
click at [184, 35] on icon "button" at bounding box center [183, 35] width 6 height 6
click at [69, 32] on div "Blank" at bounding box center [76, 35] width 29 height 10
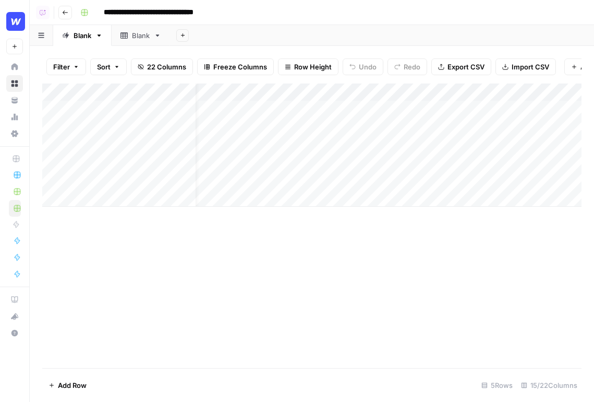
scroll to position [0, 12]
click at [316, 125] on div "Add Column" at bounding box center [311, 144] width 539 height 123
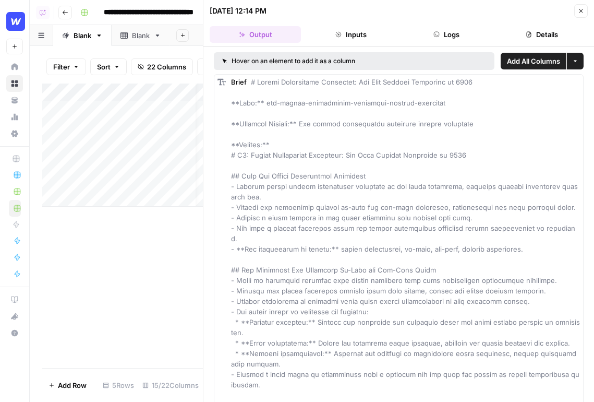
click at [452, 42] on button "Logs" at bounding box center [446, 34] width 91 height 17
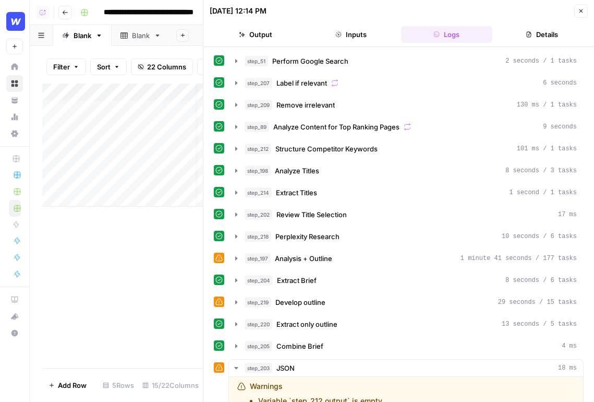
click at [256, 47] on div "step_51 Perform Google Search 2 seconds / 1 tasks step_207 Label if relevant 6 …" at bounding box center [398, 224] width 391 height 355
click at [263, 37] on button "Output" at bounding box center [255, 34] width 91 height 17
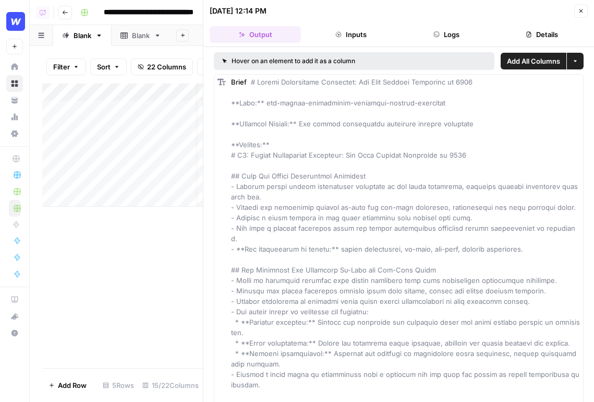
click at [573, 9] on button "Close" at bounding box center [581, 11] width 14 height 14
